Goal: Transaction & Acquisition: Purchase product/service

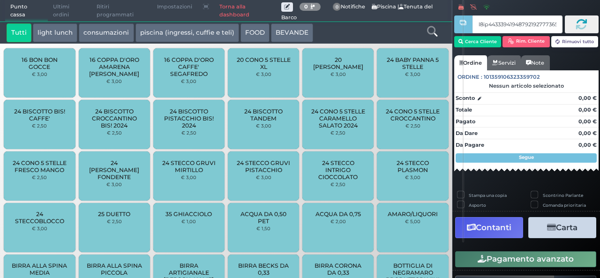
scroll to position [0, 81012]
type input "ù0ùù000000000000000000000000000000000000000000000000000000000000000000000000000…"
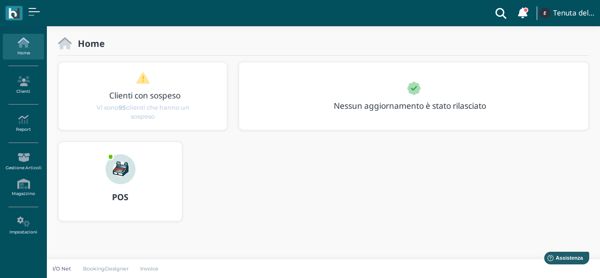
click at [114, 181] on img at bounding box center [120, 169] width 30 height 30
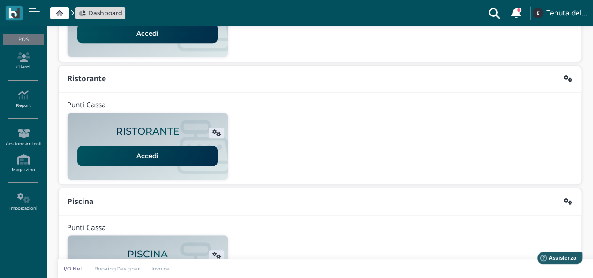
scroll to position [75, 0]
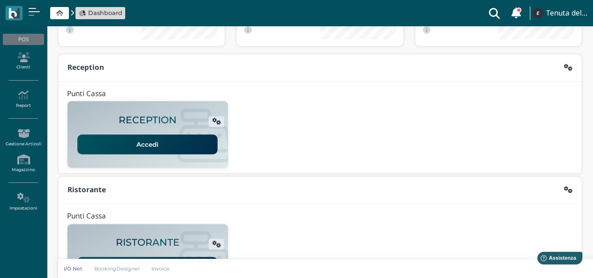
click at [138, 149] on link "Accedi" at bounding box center [147, 144] width 140 height 20
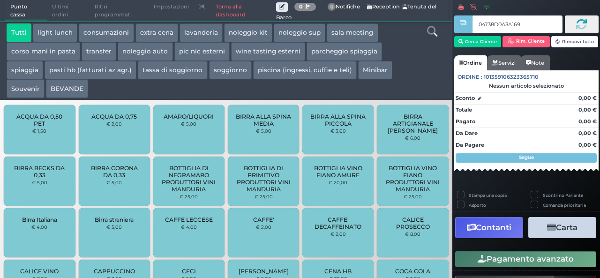
type input "04738D0A3A1695"
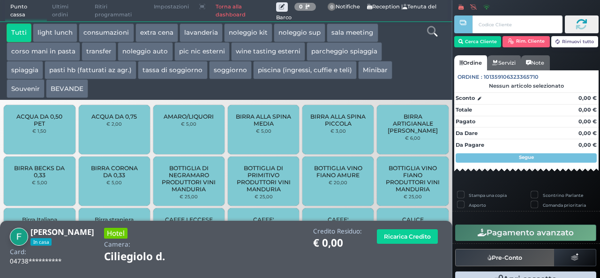
click at [170, 37] on button "extra cena" at bounding box center [156, 32] width 43 height 19
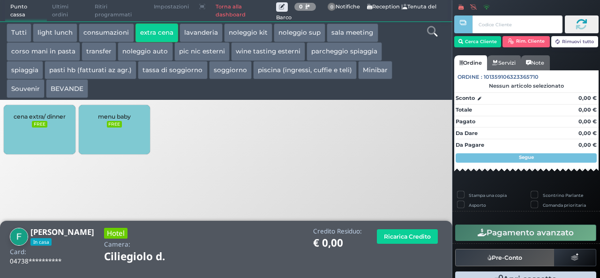
click at [38, 121] on small "FREE" at bounding box center [39, 124] width 15 height 7
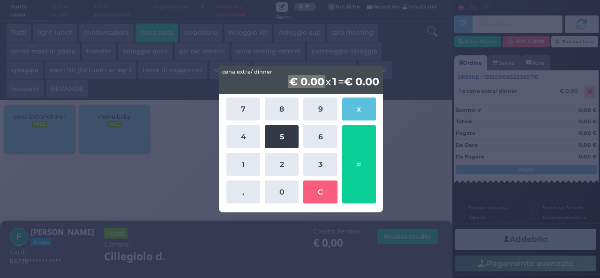
click at [270, 142] on button "5" at bounding box center [282, 136] width 34 height 23
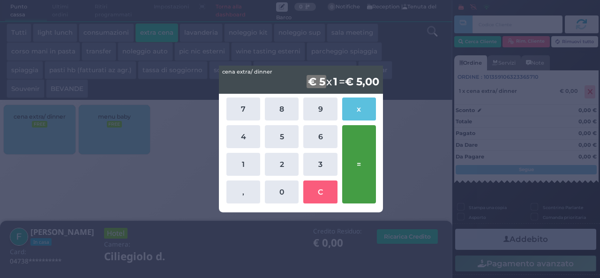
click at [355, 154] on button "=" at bounding box center [359, 164] width 34 height 78
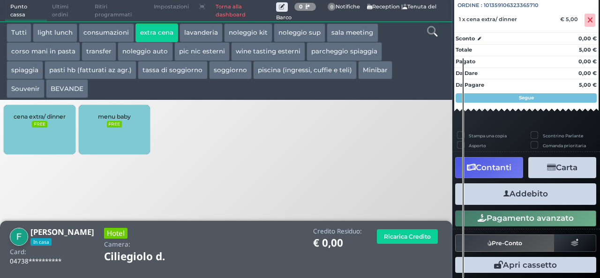
scroll to position [104, 0]
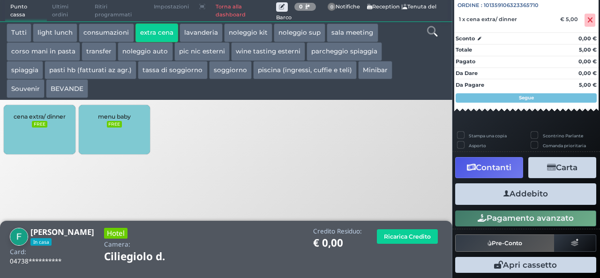
click at [504, 201] on button "Addebito" at bounding box center [525, 193] width 141 height 21
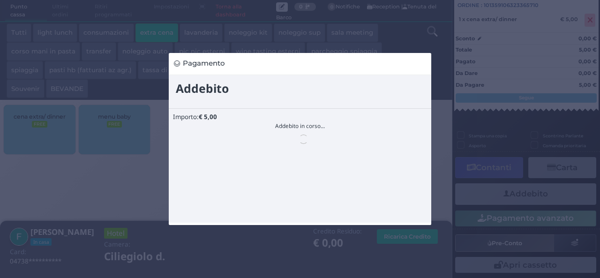
scroll to position [0, 0]
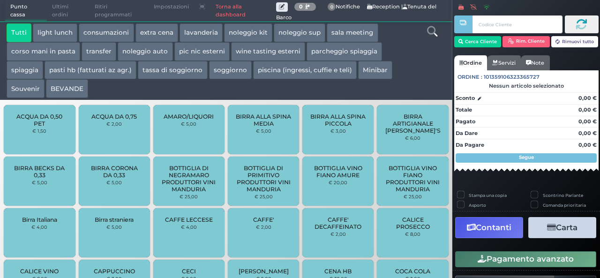
click at [426, 30] on div at bounding box center [431, 60] width 37 height 75
click at [432, 30] on icon at bounding box center [432, 31] width 10 height 10
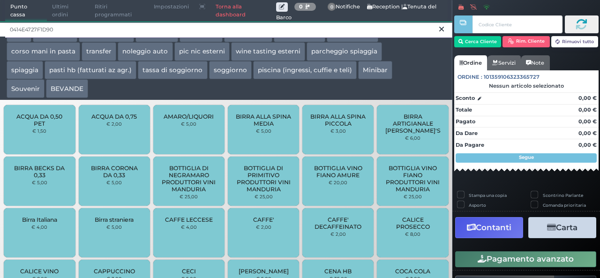
type input "0414E4727F1D90"
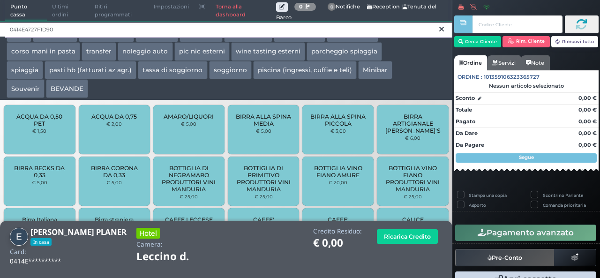
drag, startPoint x: 131, startPoint y: 30, endPoint x: 5, endPoint y: 30, distance: 125.6
click at [5, 30] on input "0414E4727F1D90" at bounding box center [228, 30] width 447 height 16
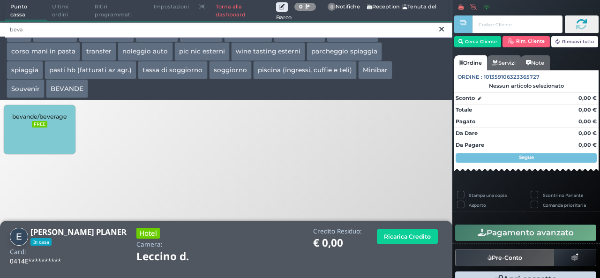
type input "beva"
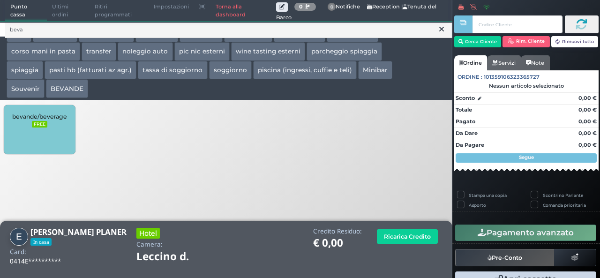
click at [40, 116] on span "bevande/beverage" at bounding box center [39, 116] width 55 height 7
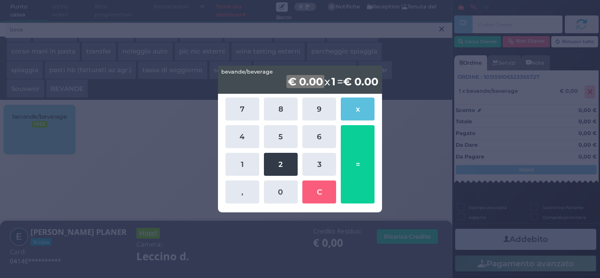
click at [281, 164] on button "2" at bounding box center [281, 164] width 34 height 23
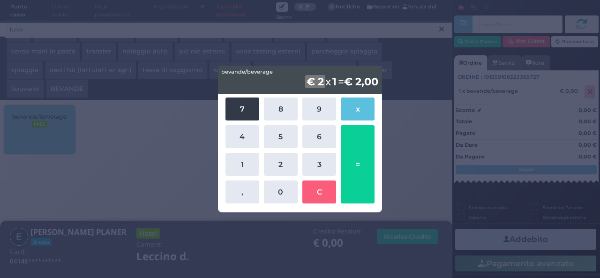
click at [246, 115] on button "7" at bounding box center [242, 108] width 34 height 23
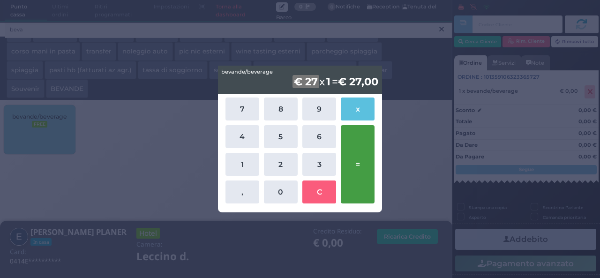
click at [356, 171] on button "=" at bounding box center [358, 164] width 34 height 78
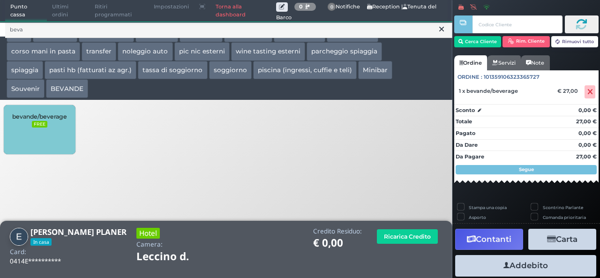
click at [511, 271] on button "Addebito" at bounding box center [525, 265] width 141 height 21
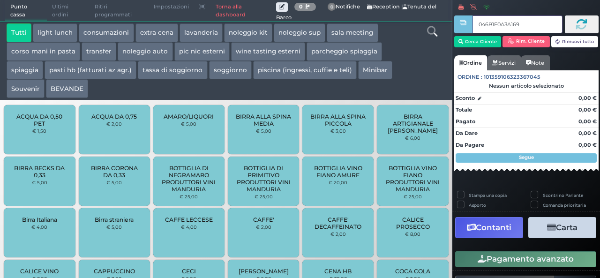
type input "046B1E0A3A1691"
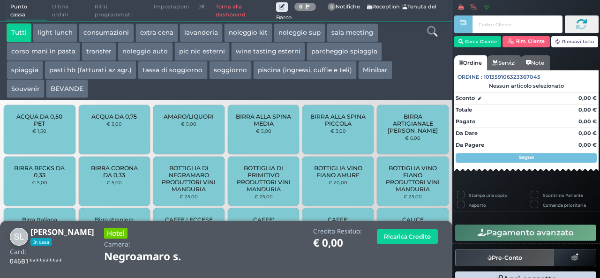
click at [159, 29] on button "extra cena" at bounding box center [156, 32] width 43 height 19
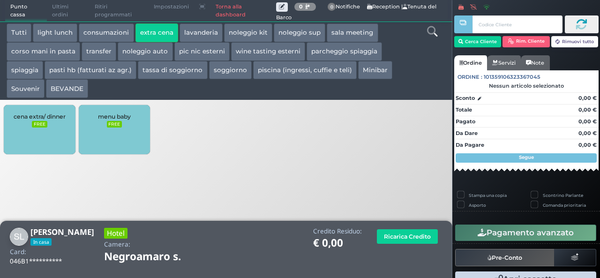
click at [25, 135] on div "cena extra/ dinner FREE" at bounding box center [39, 129] width 71 height 49
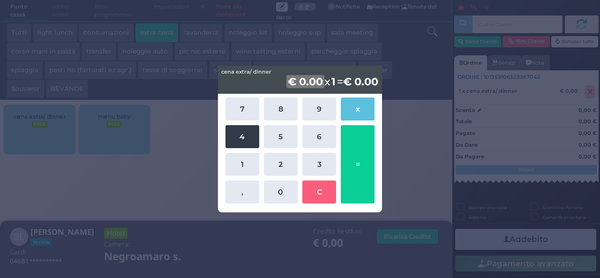
click at [246, 145] on button "4" at bounding box center [242, 136] width 34 height 23
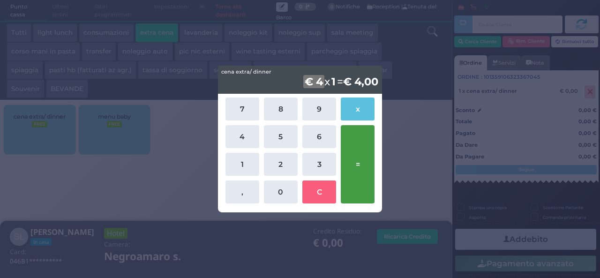
click at [371, 157] on button "=" at bounding box center [358, 164] width 34 height 78
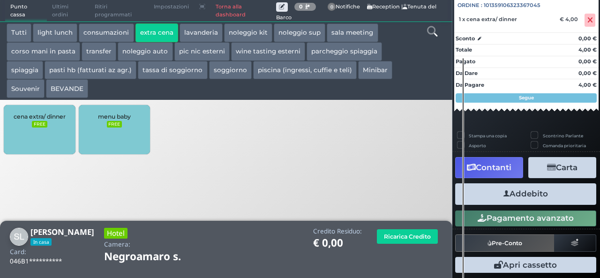
scroll to position [104, 0]
click at [507, 193] on button "Addebito" at bounding box center [525, 193] width 141 height 21
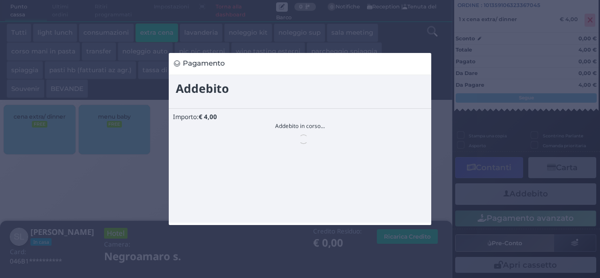
scroll to position [0, 0]
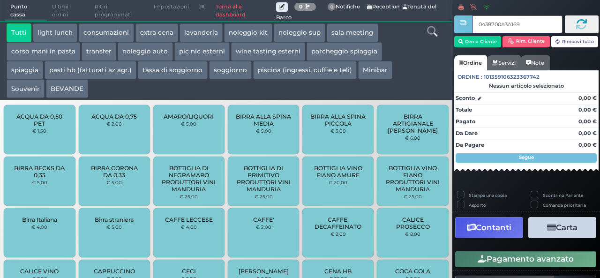
type input "0438700A3A1691"
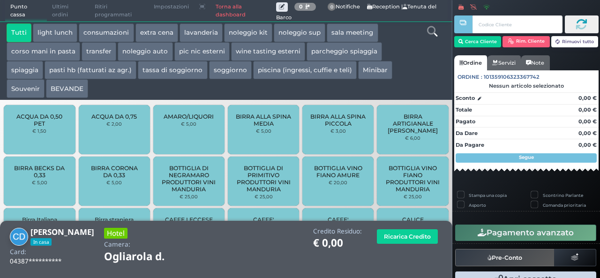
click at [150, 37] on button "extra cena" at bounding box center [156, 32] width 43 height 19
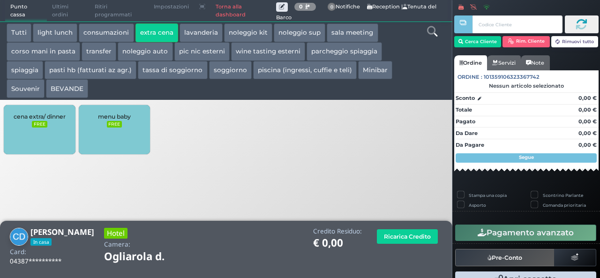
click at [56, 121] on div "cena extra/ dinner FREE" at bounding box center [39, 129] width 71 height 49
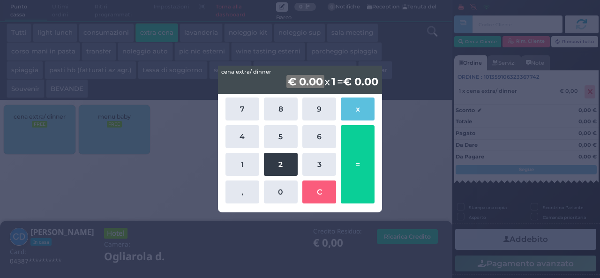
click at [276, 172] on button "2" at bounding box center [281, 164] width 34 height 23
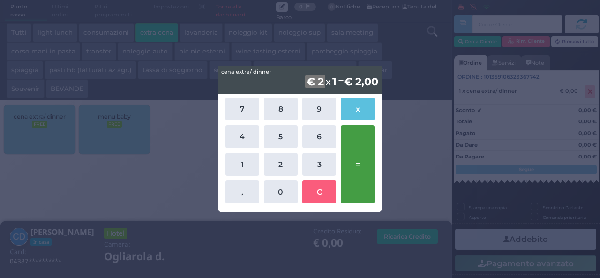
click at [358, 163] on button "=" at bounding box center [358, 164] width 34 height 78
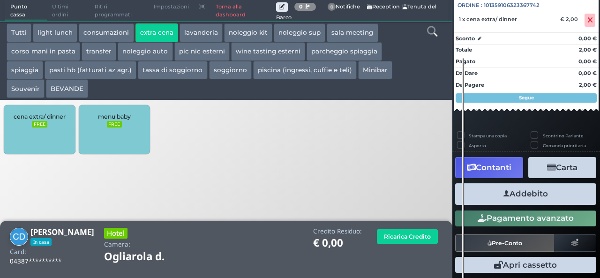
scroll to position [104, 0]
click at [526, 197] on button "Addebito" at bounding box center [525, 193] width 141 height 21
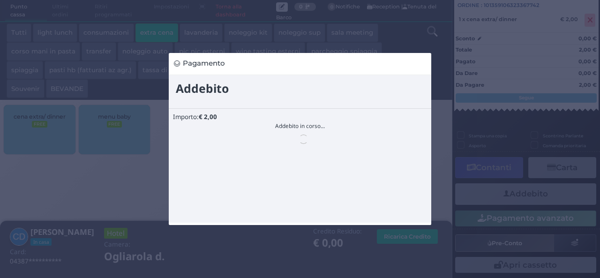
scroll to position [0, 0]
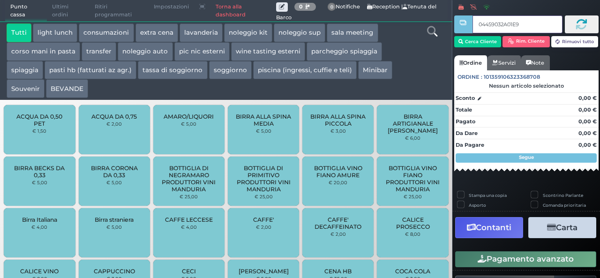
type input "04459032A01E90"
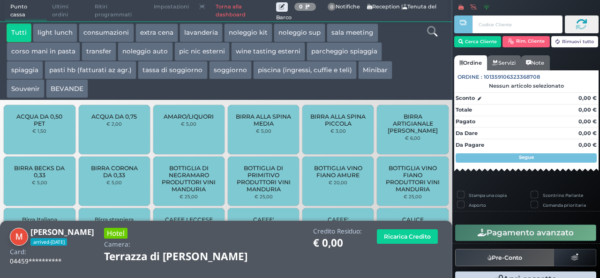
click at [158, 31] on button "extra cena" at bounding box center [156, 32] width 43 height 19
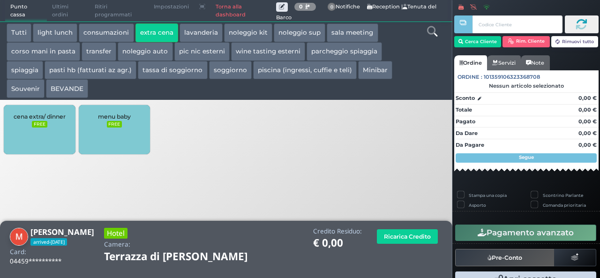
click at [45, 124] on small "FREE" at bounding box center [39, 124] width 15 height 7
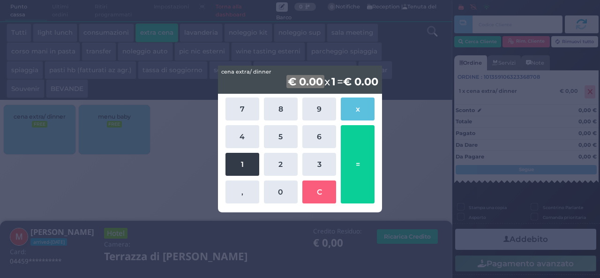
click at [240, 165] on button "1" at bounding box center [242, 164] width 34 height 23
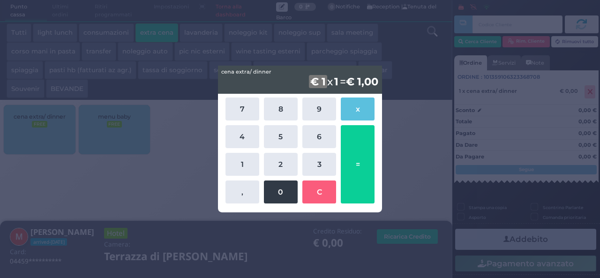
click at [274, 188] on button "0" at bounding box center [281, 191] width 34 height 23
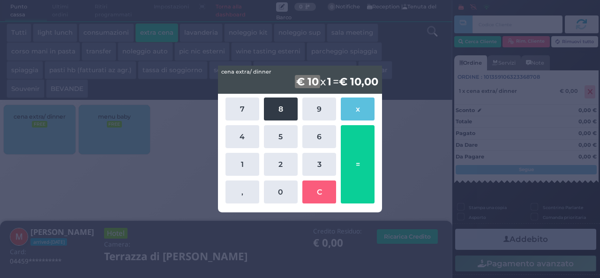
click at [271, 107] on button "8" at bounding box center [281, 108] width 34 height 23
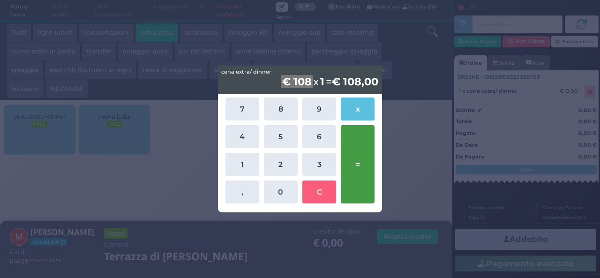
click at [357, 151] on button "=" at bounding box center [358, 164] width 34 height 78
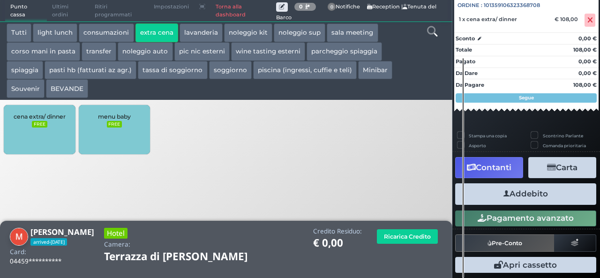
scroll to position [104, 0]
click at [522, 192] on button "Addebito" at bounding box center [525, 193] width 141 height 21
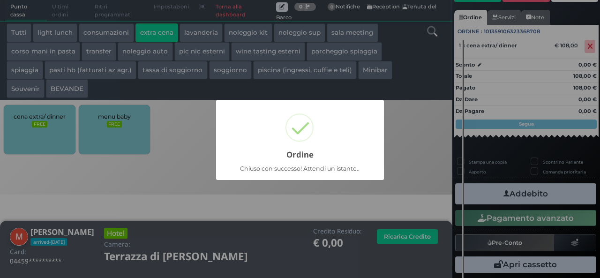
scroll to position [66, 0]
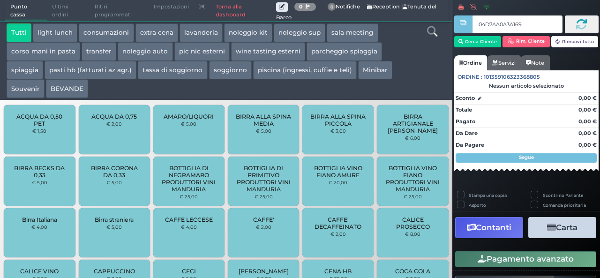
type input "04D7AA0A3A1695"
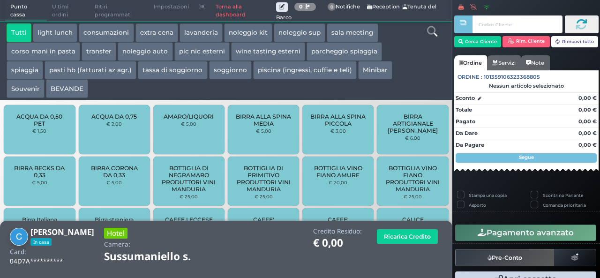
click at [163, 34] on button "extra cena" at bounding box center [156, 32] width 43 height 19
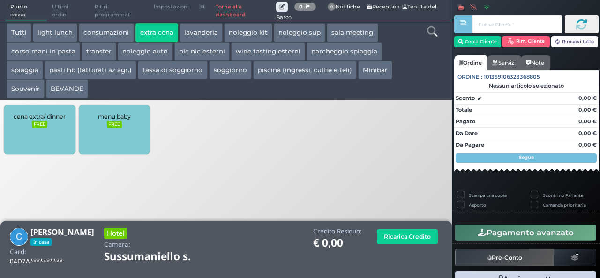
click at [38, 118] on span "cena extra/ dinner" at bounding box center [40, 116] width 52 height 7
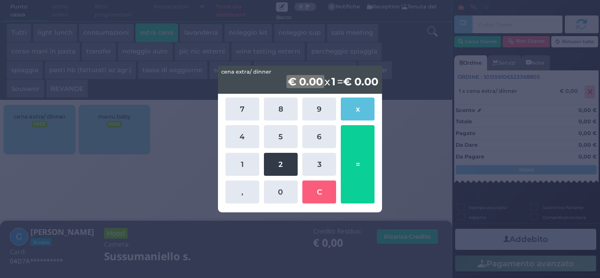
click at [276, 169] on button "2" at bounding box center [281, 164] width 34 height 23
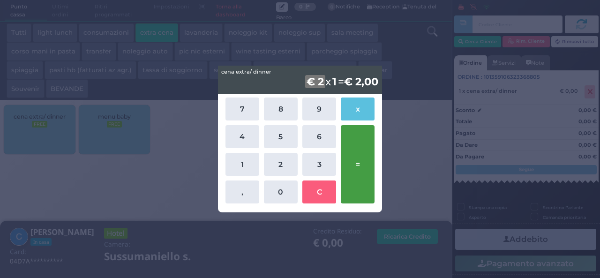
click at [365, 159] on button "=" at bounding box center [358, 164] width 34 height 78
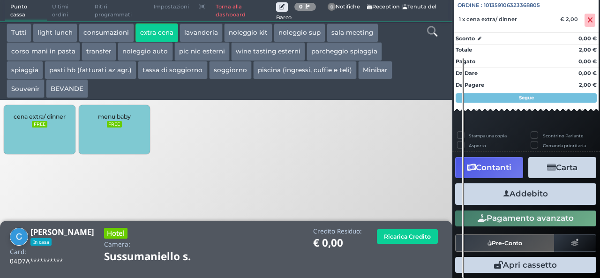
scroll to position [104, 0]
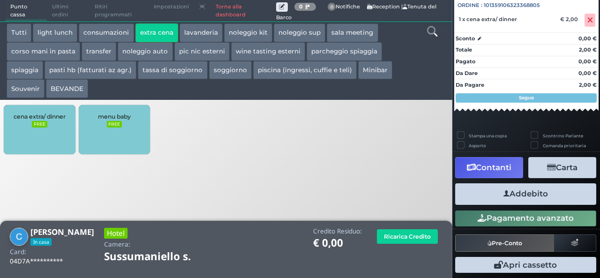
click at [528, 199] on button "Addebito" at bounding box center [525, 193] width 141 height 21
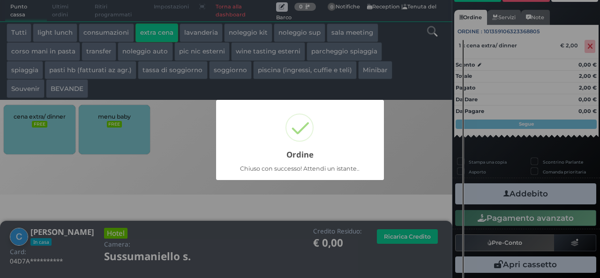
scroll to position [66, 0]
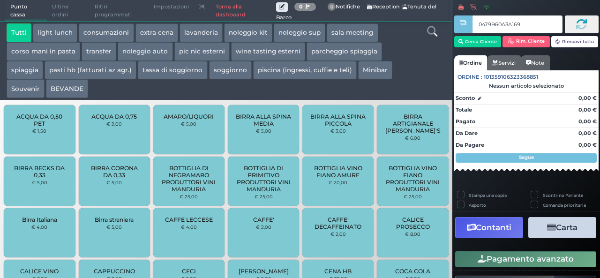
type input "0479B60A3A1694"
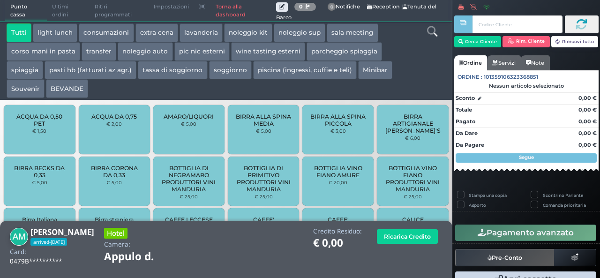
click at [150, 34] on button "extra cena" at bounding box center [156, 32] width 43 height 19
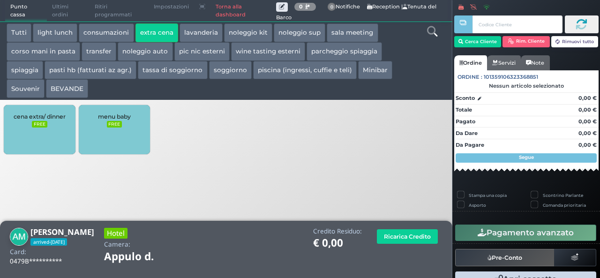
click at [60, 122] on div "cena extra/ dinner FREE" at bounding box center [39, 129] width 71 height 49
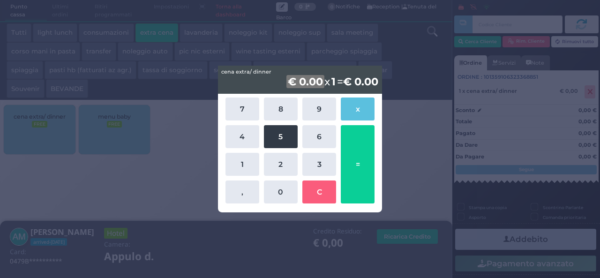
click at [273, 136] on button "5" at bounding box center [281, 136] width 34 height 23
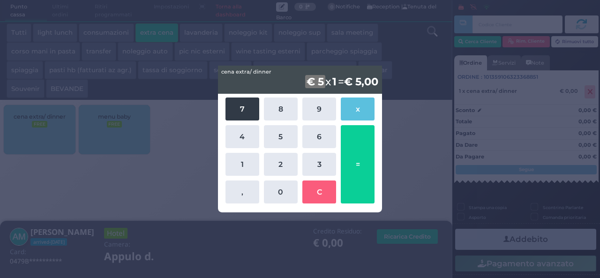
click at [238, 106] on button "7" at bounding box center [242, 108] width 34 height 23
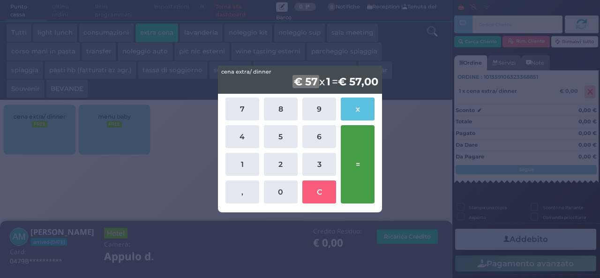
click at [361, 149] on button "=" at bounding box center [358, 164] width 34 height 78
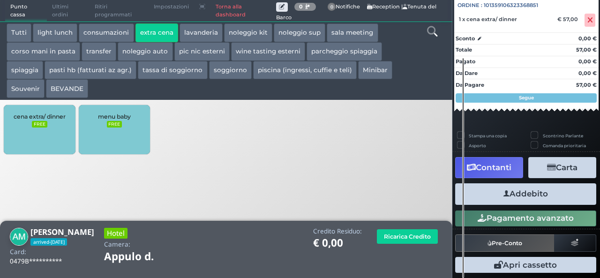
scroll to position [104, 0]
click at [510, 191] on button "Addebito" at bounding box center [525, 193] width 141 height 21
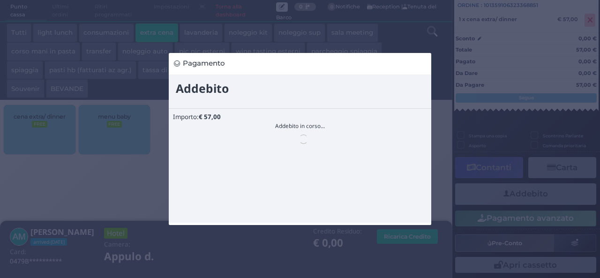
scroll to position [0, 0]
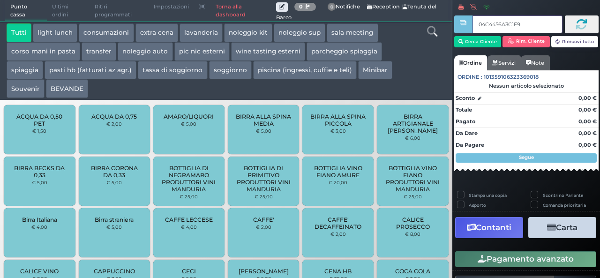
type input "04C4456A3C1E90"
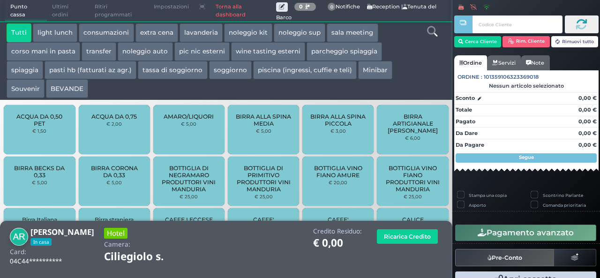
click at [160, 30] on button "extra cena" at bounding box center [156, 32] width 43 height 19
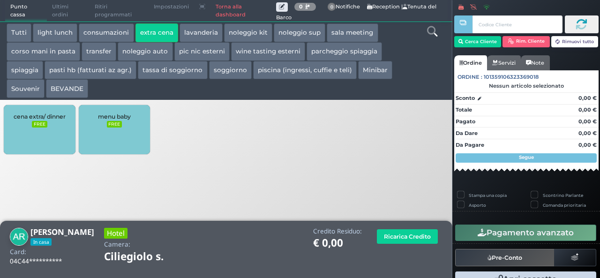
click at [33, 130] on div "cena extra/ dinner FREE" at bounding box center [39, 129] width 71 height 49
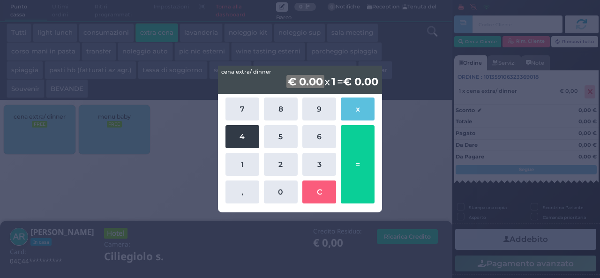
click at [239, 143] on button "4" at bounding box center [242, 136] width 34 height 23
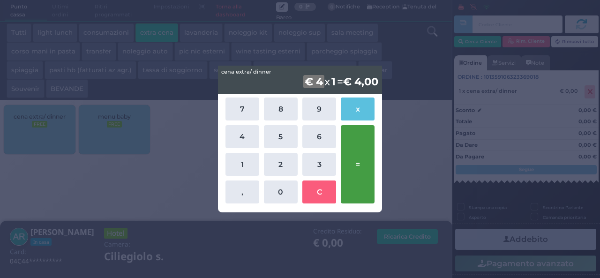
click at [345, 165] on button "=" at bounding box center [358, 164] width 34 height 78
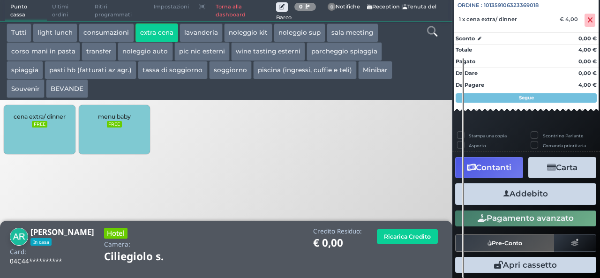
scroll to position [104, 0]
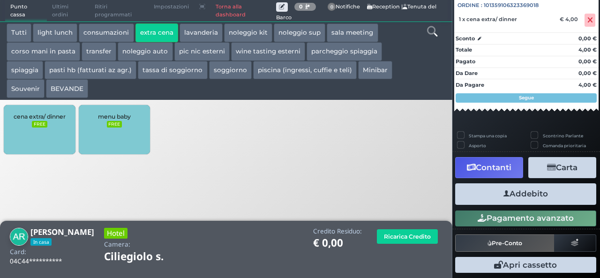
click at [525, 203] on button "Addebito" at bounding box center [525, 193] width 141 height 21
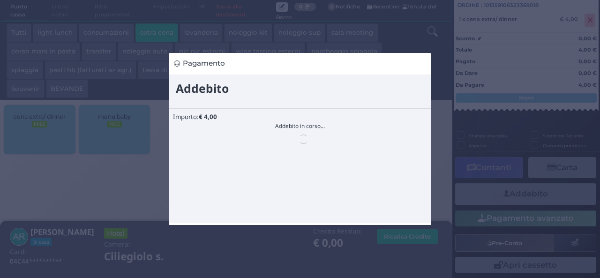
scroll to position [0, 0]
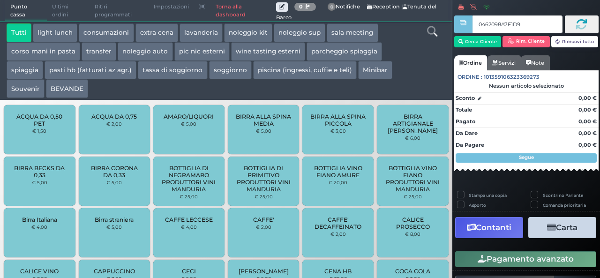
type input "0462098A7F1D95"
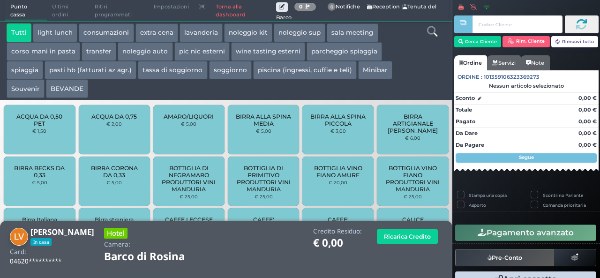
click at [154, 31] on button "extra cena" at bounding box center [156, 32] width 43 height 19
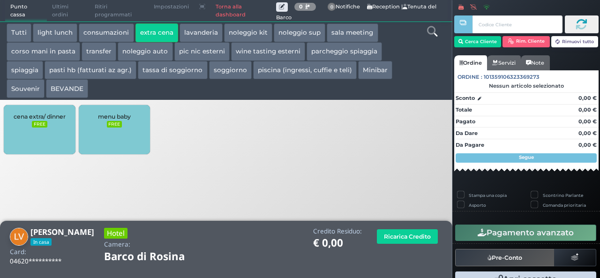
click at [24, 135] on div "cena extra/ dinner FREE" at bounding box center [39, 129] width 71 height 49
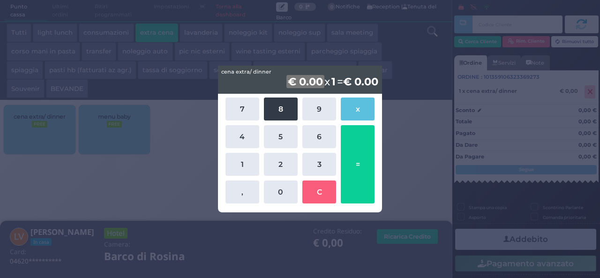
click at [274, 111] on button "8" at bounding box center [281, 108] width 34 height 23
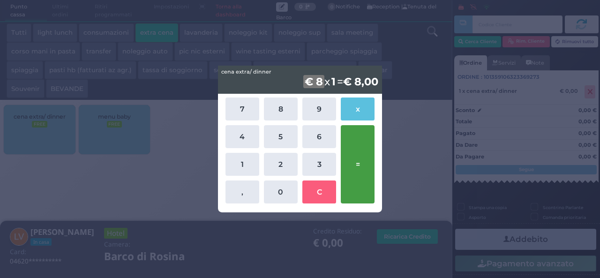
click at [355, 177] on button "=" at bounding box center [358, 164] width 34 height 78
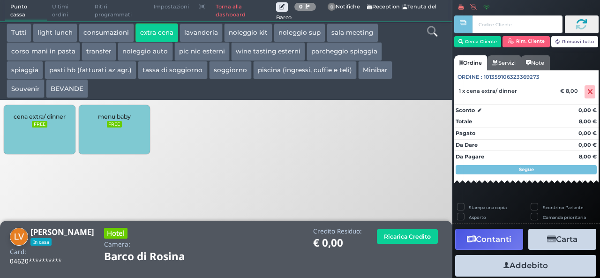
scroll to position [104, 0]
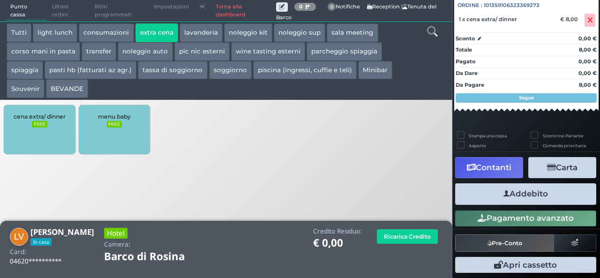
click at [531, 202] on button "Addebito" at bounding box center [525, 193] width 141 height 21
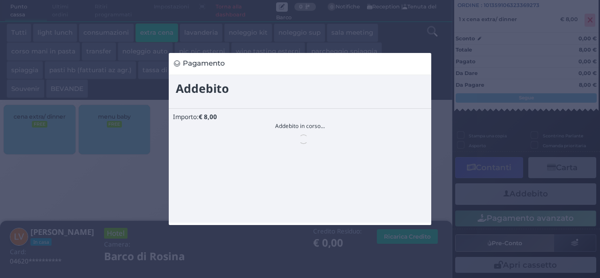
scroll to position [0, 0]
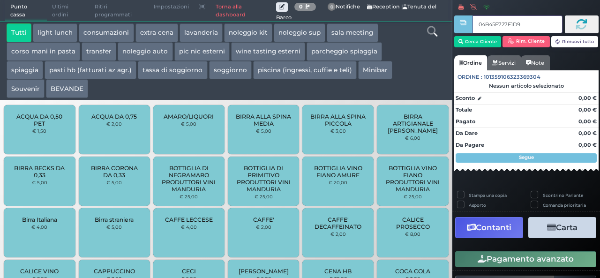
type input "04B45E727F1D90"
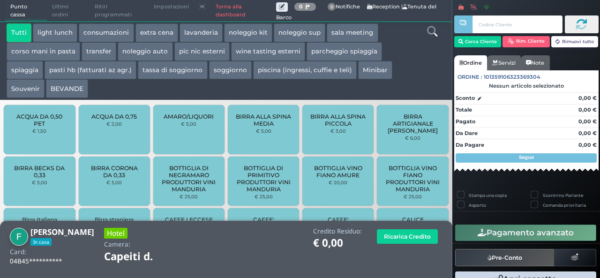
click at [159, 35] on button "extra cena" at bounding box center [156, 32] width 43 height 19
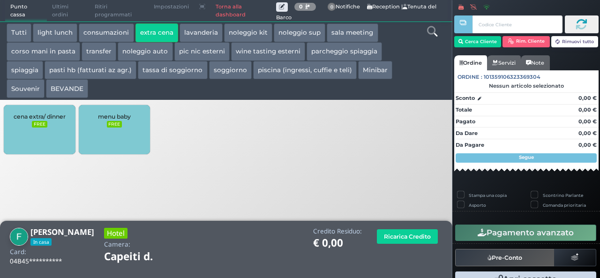
click at [30, 133] on div "cena extra/ dinner FREE" at bounding box center [39, 129] width 71 height 49
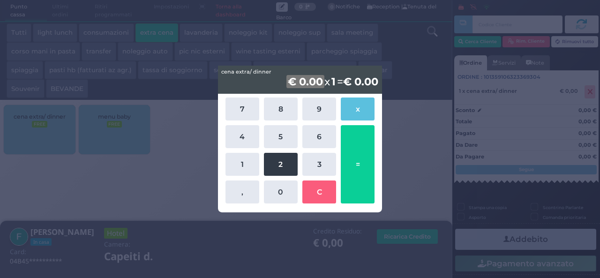
click at [292, 164] on button "2" at bounding box center [281, 164] width 34 height 23
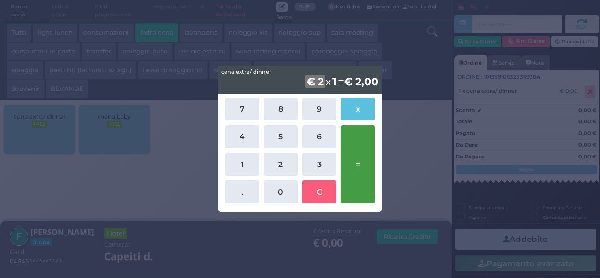
click at [365, 164] on button "=" at bounding box center [358, 164] width 34 height 78
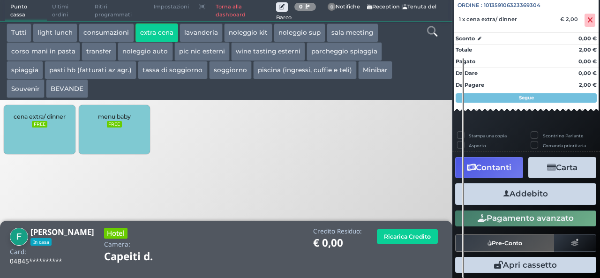
scroll to position [104, 0]
click at [528, 197] on button "Addebito" at bounding box center [525, 193] width 141 height 21
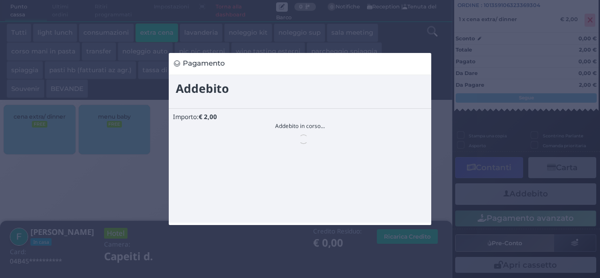
scroll to position [0, 0]
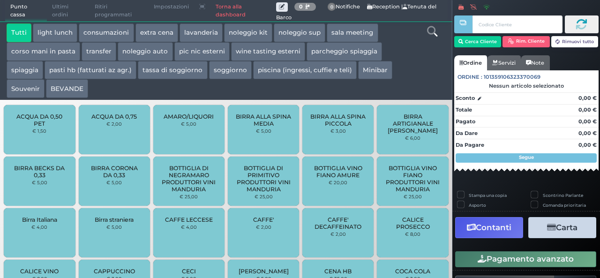
click at [156, 33] on button "extra cena" at bounding box center [156, 32] width 43 height 19
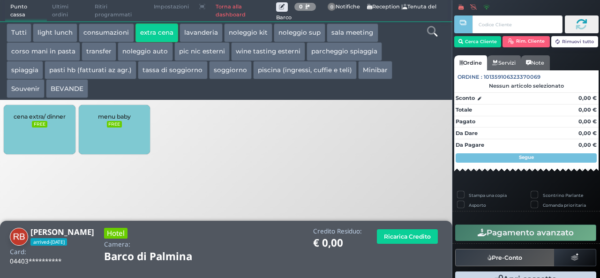
click at [43, 129] on div "cena extra/ dinner FREE" at bounding box center [39, 129] width 71 height 49
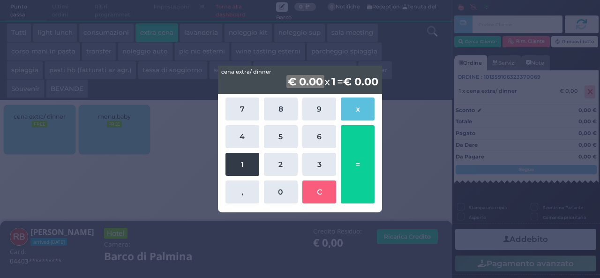
click at [246, 167] on button "1" at bounding box center [242, 164] width 34 height 23
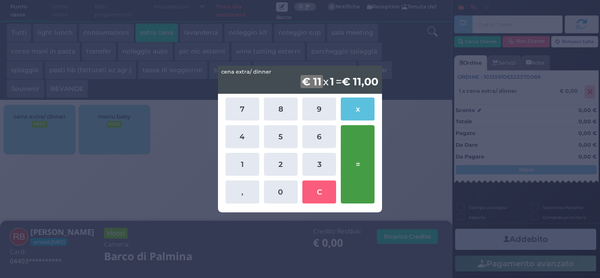
click at [362, 150] on button "=" at bounding box center [358, 164] width 34 height 78
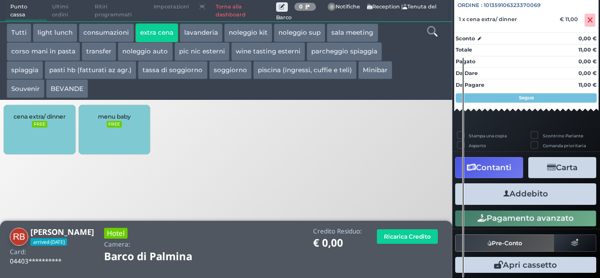
scroll to position [104, 0]
click at [516, 195] on button "Addebito" at bounding box center [525, 193] width 141 height 21
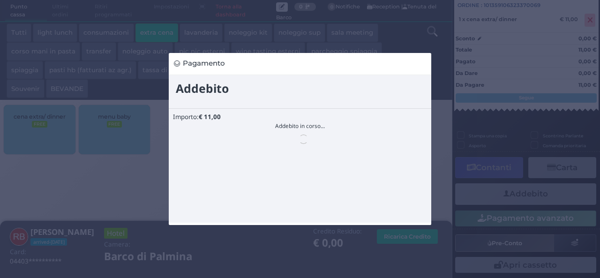
scroll to position [0, 0]
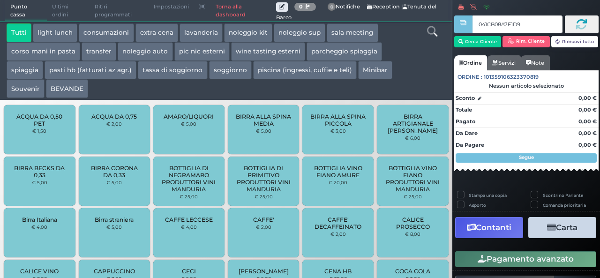
type input "041CB08A7F1D91"
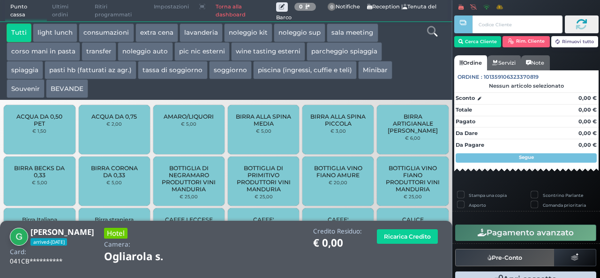
click at [148, 31] on button "extra cena" at bounding box center [156, 32] width 43 height 19
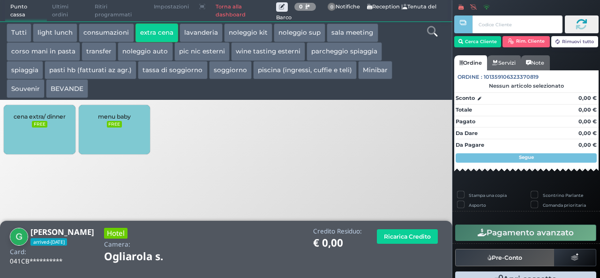
click at [44, 140] on div "cena extra/ dinner FREE" at bounding box center [39, 129] width 71 height 49
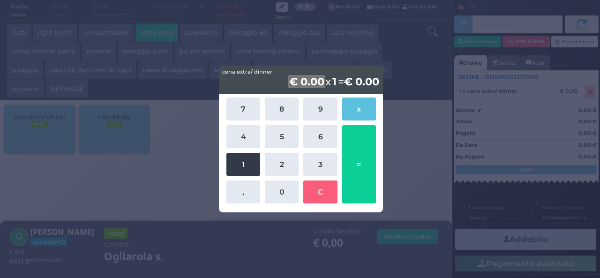
click at [238, 167] on button "1" at bounding box center [243, 164] width 34 height 23
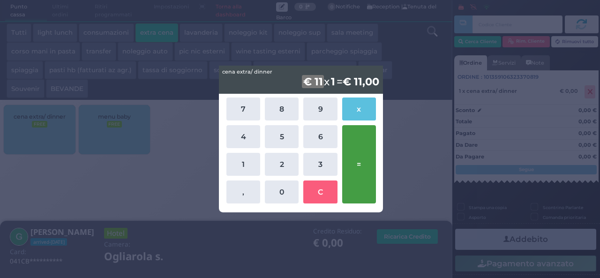
click at [368, 148] on button "=" at bounding box center [359, 164] width 34 height 78
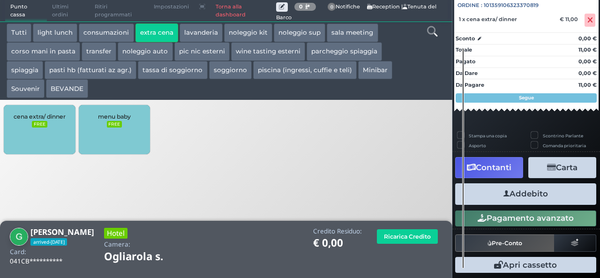
scroll to position [104, 0]
click at [534, 200] on button "Addebito" at bounding box center [525, 193] width 141 height 21
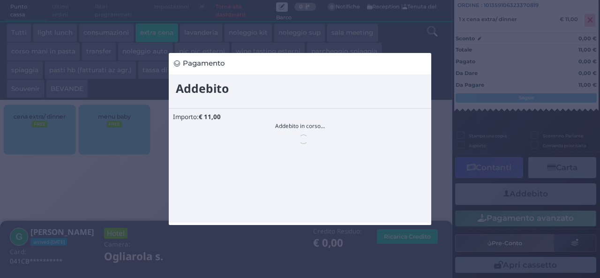
scroll to position [0, 0]
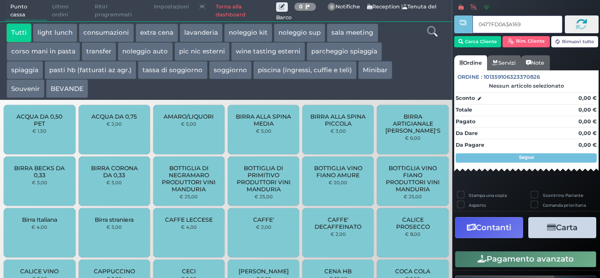
type input "0477FD0A3A1691"
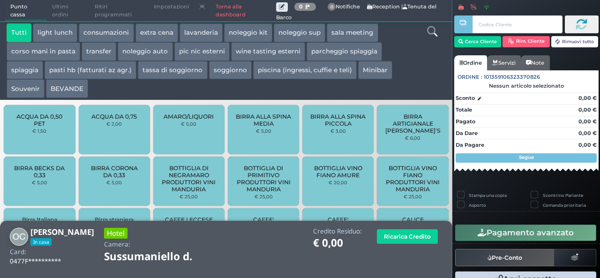
click at [151, 33] on button "extra cena" at bounding box center [156, 32] width 43 height 19
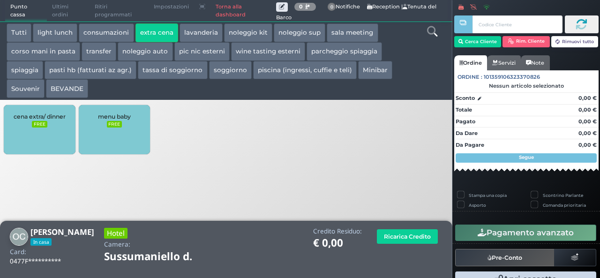
click at [32, 134] on div "cena extra/ dinner FREE" at bounding box center [39, 129] width 71 height 49
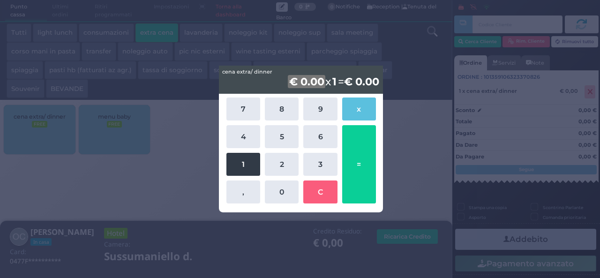
click at [229, 162] on button "1" at bounding box center [243, 164] width 34 height 23
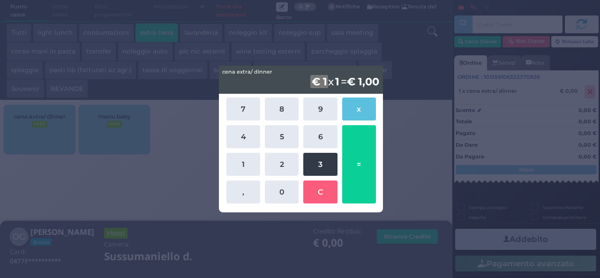
click at [324, 166] on button "3" at bounding box center [320, 164] width 34 height 23
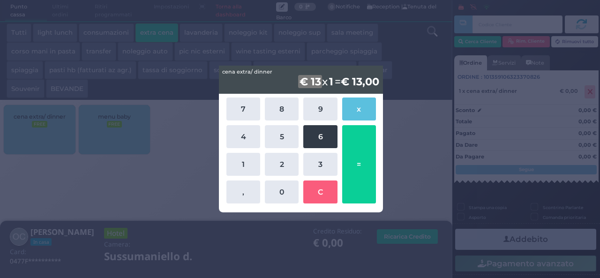
click at [323, 137] on button "6" at bounding box center [320, 136] width 34 height 23
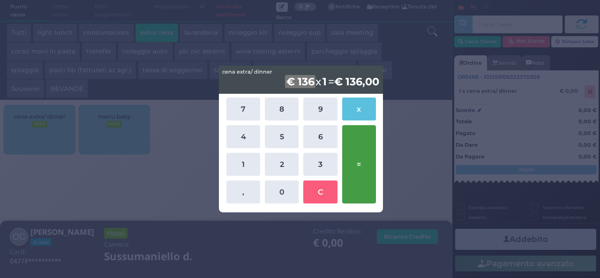
click at [365, 155] on button "=" at bounding box center [359, 164] width 34 height 78
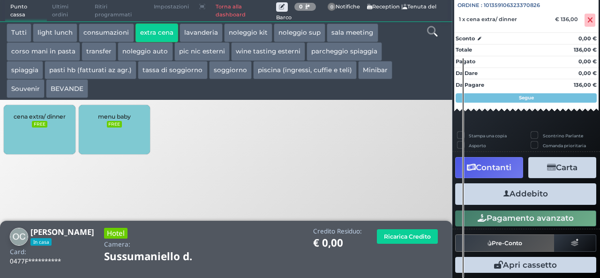
scroll to position [104, 0]
click at [503, 192] on icon "button" at bounding box center [506, 194] width 6 height 10
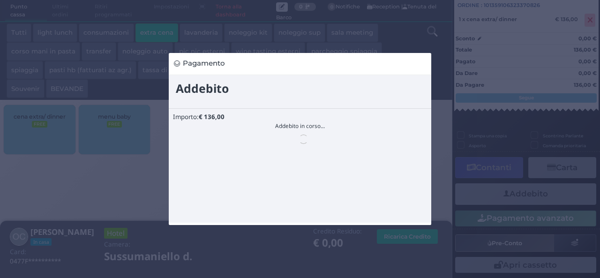
scroll to position [0, 0]
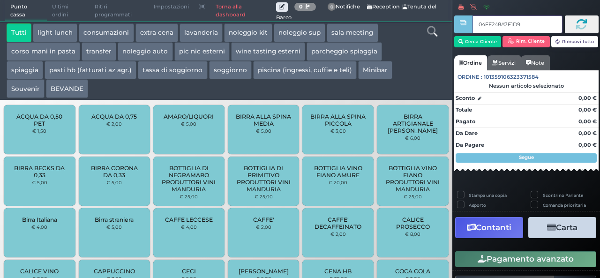
type input "04FF248A7F1D94"
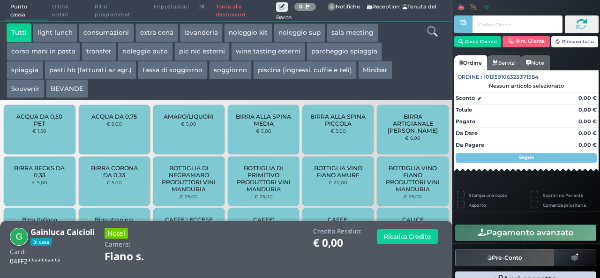
click at [158, 33] on button "extra cena" at bounding box center [156, 32] width 43 height 19
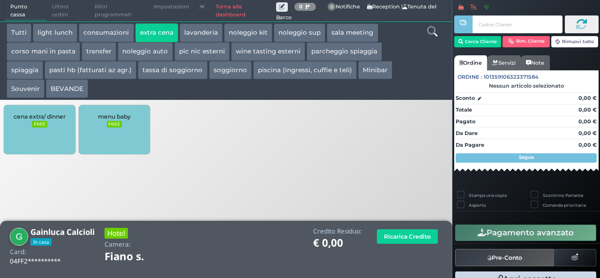
click at [54, 148] on div "cena extra/ dinner FREE" at bounding box center [39, 129] width 71 height 49
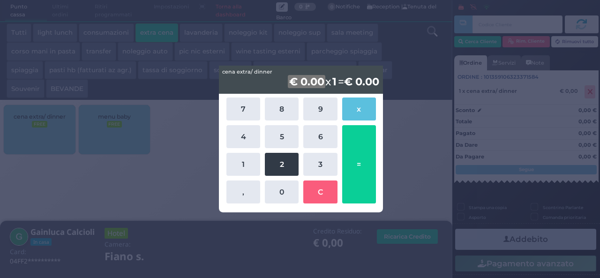
drag, startPoint x: 277, startPoint y: 159, endPoint x: 276, endPoint y: 155, distance: 4.7
click at [276, 155] on button "2" at bounding box center [282, 164] width 34 height 23
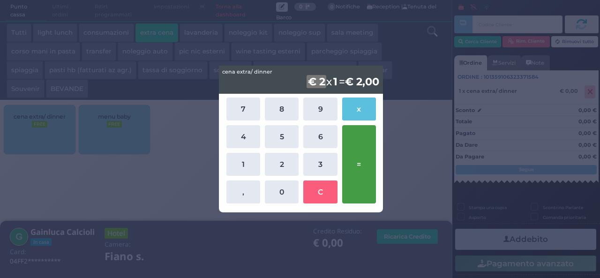
click at [365, 168] on button "=" at bounding box center [359, 164] width 34 height 78
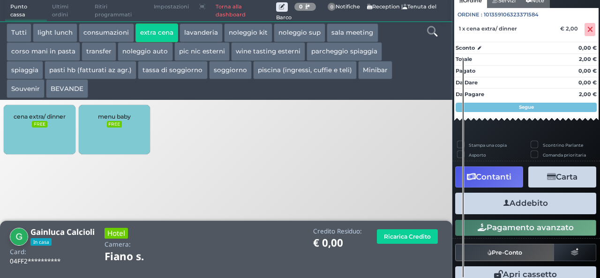
scroll to position [104, 0]
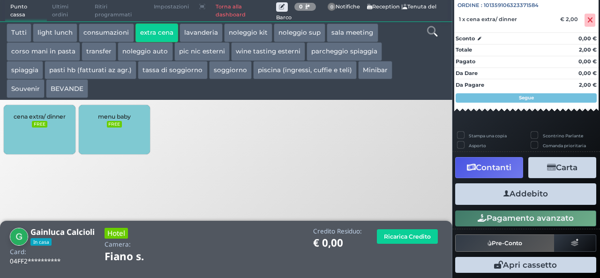
click at [513, 191] on button "Addebito" at bounding box center [525, 193] width 141 height 21
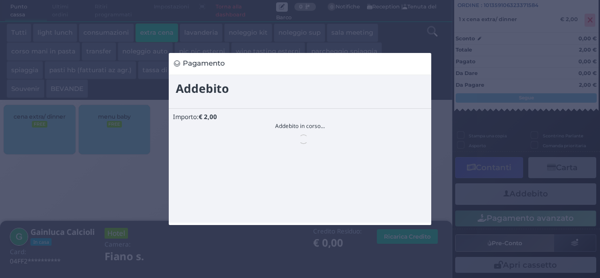
scroll to position [0, 0]
